Goal: Information Seeking & Learning: Learn about a topic

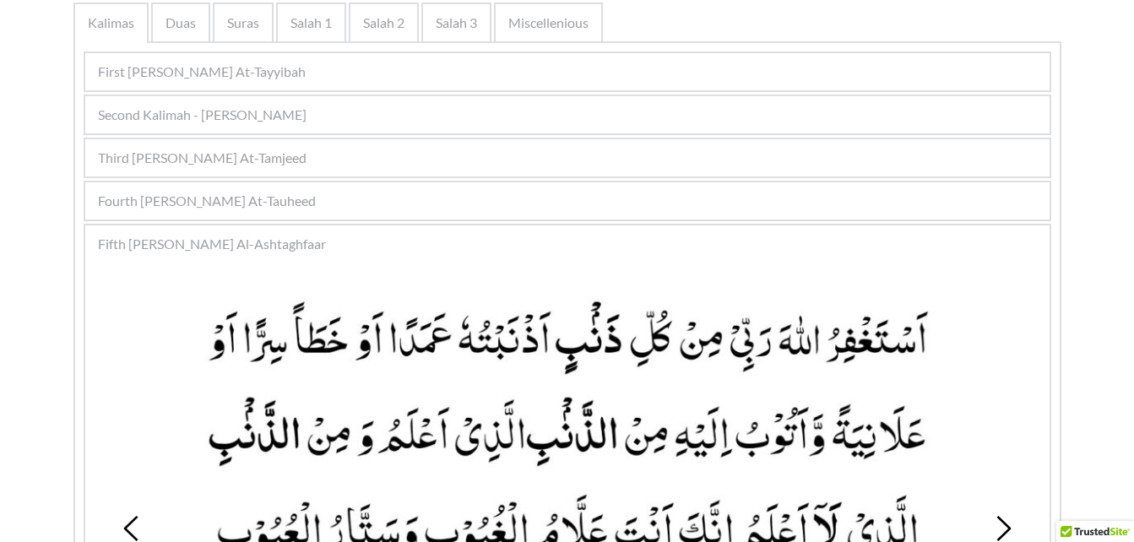
scroll to position [422, 0]
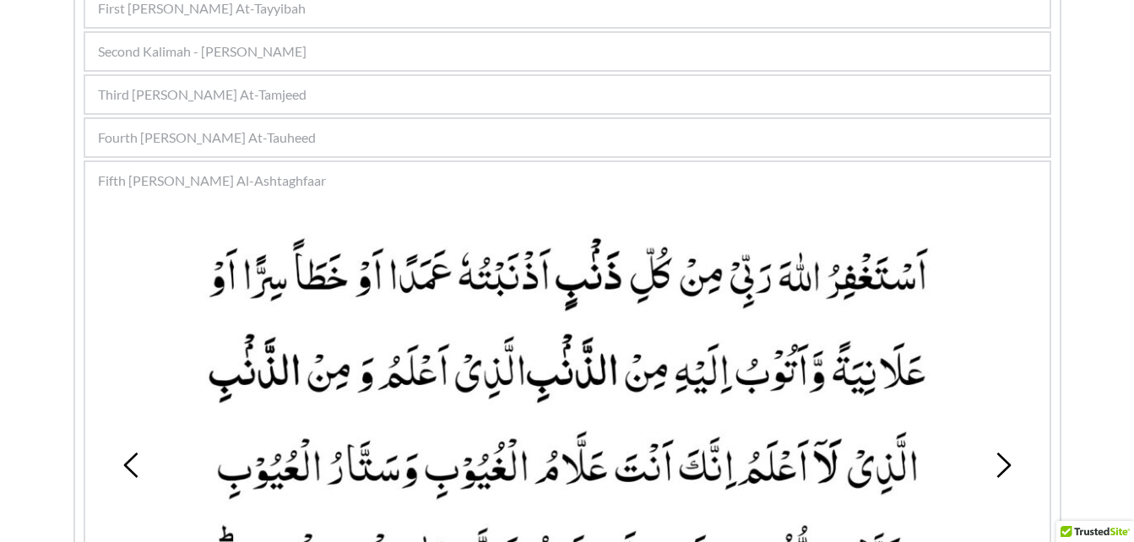
click at [476, 150] on div "Fourth [PERSON_NAME] At-Tauheed" at bounding box center [567, 137] width 964 height 37
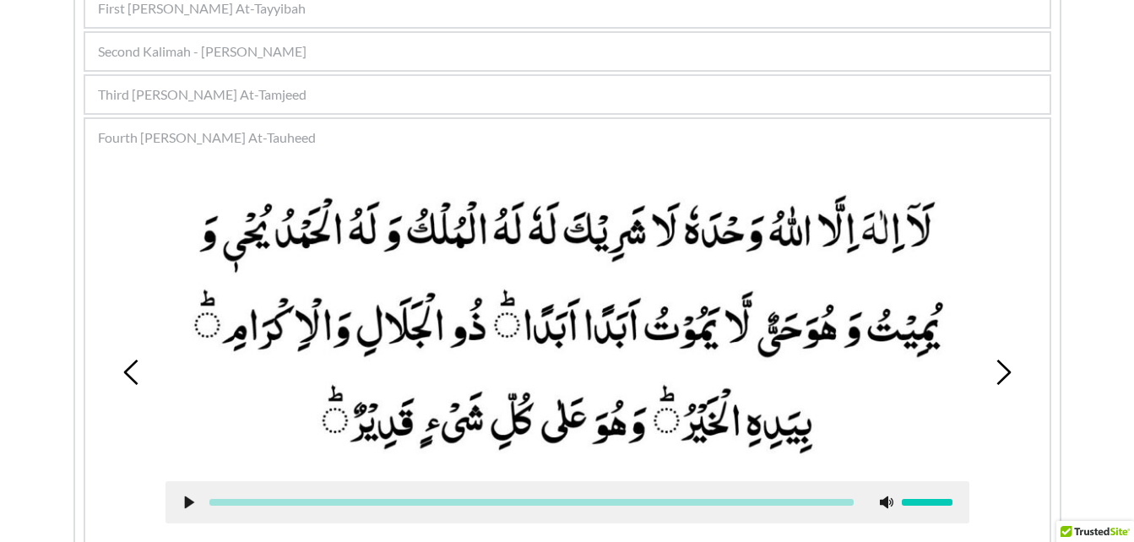
click at [1002, 382] on icon at bounding box center [1002, 372] width 25 height 25
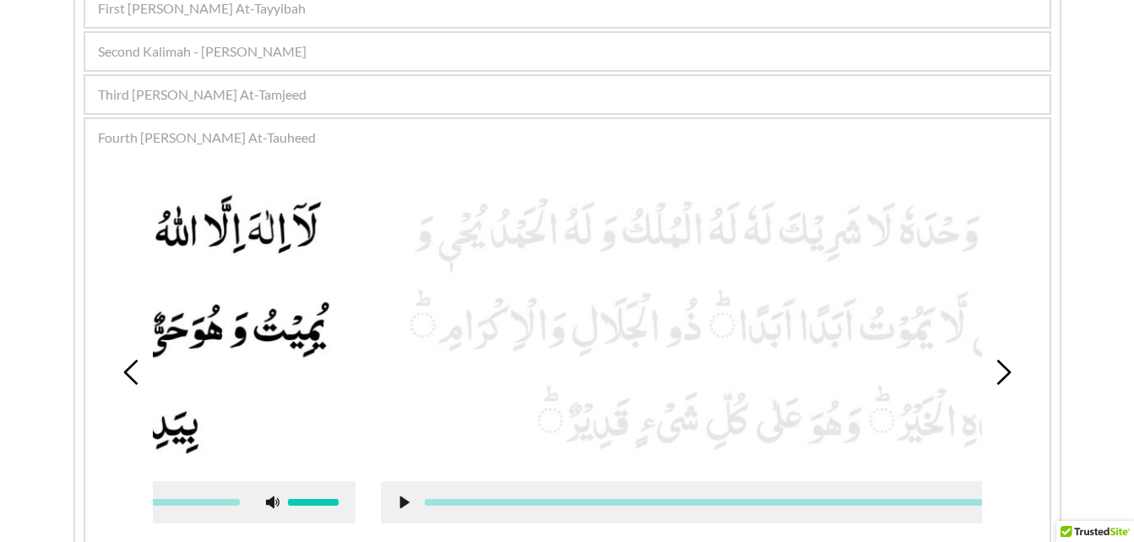
click at [1002, 382] on icon at bounding box center [1002, 372] width 25 height 25
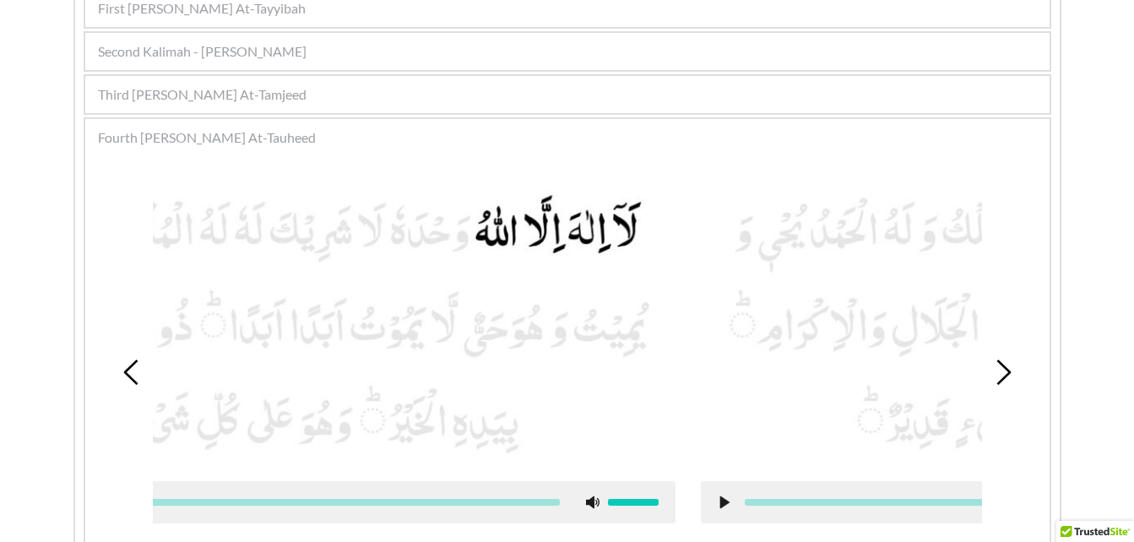
click at [1002, 382] on icon at bounding box center [1002, 372] width 25 height 25
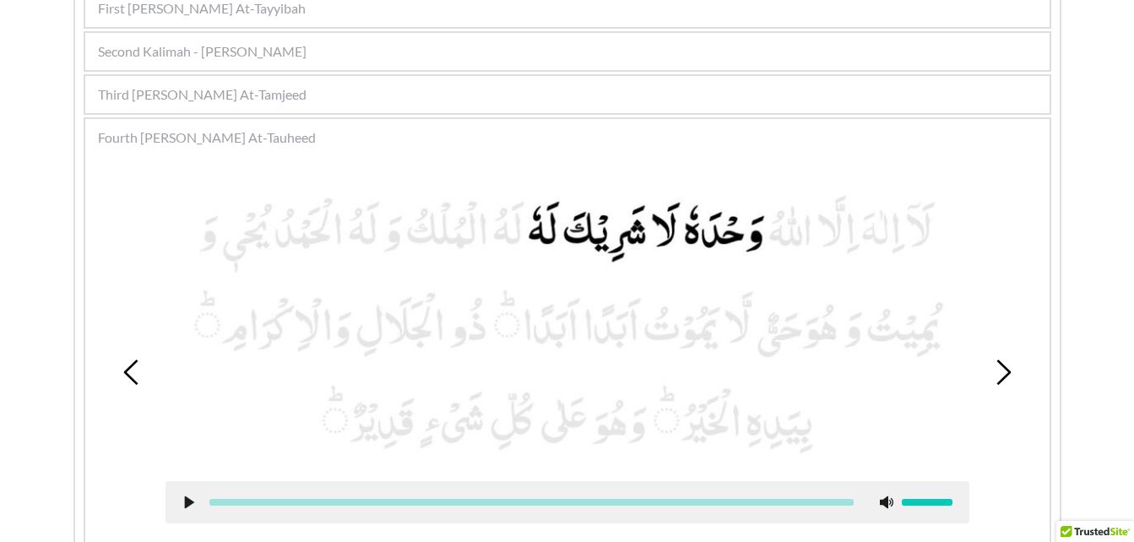
click at [1002, 382] on icon at bounding box center [1002, 372] width 25 height 25
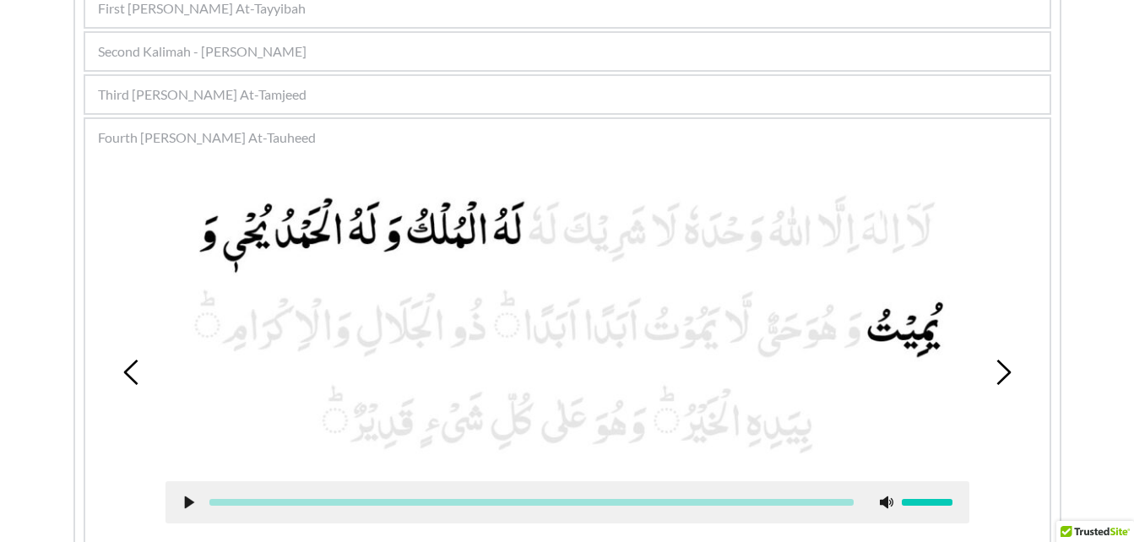
click at [1002, 382] on icon at bounding box center [1002, 372] width 25 height 25
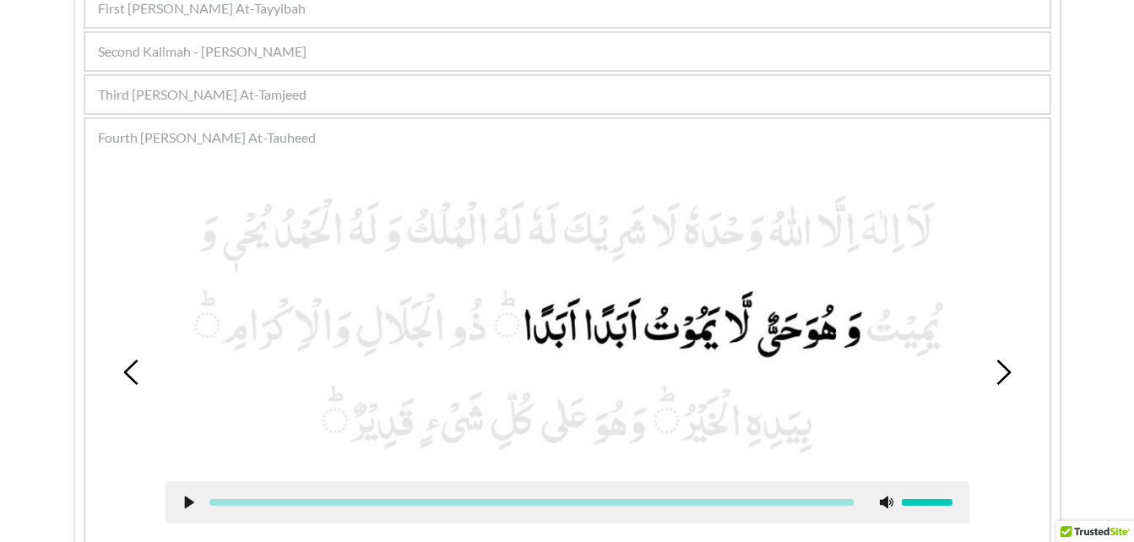
click at [182, 503] on icon at bounding box center [189, 502] width 14 height 14
click at [188, 493] on div at bounding box center [567, 502] width 804 height 42
click at [188, 494] on div at bounding box center [567, 502] width 804 height 42
click at [187, 495] on icon at bounding box center [189, 502] width 14 height 14
